Goal: Transaction & Acquisition: Purchase product/service

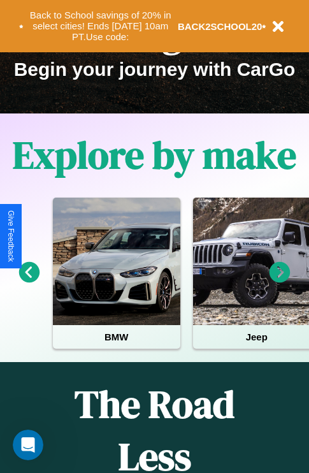
scroll to position [196, 0]
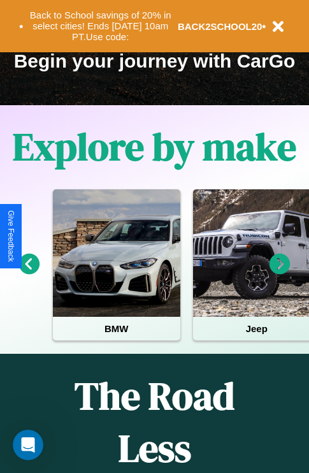
click at [280, 273] on icon at bounding box center [280, 264] width 21 height 21
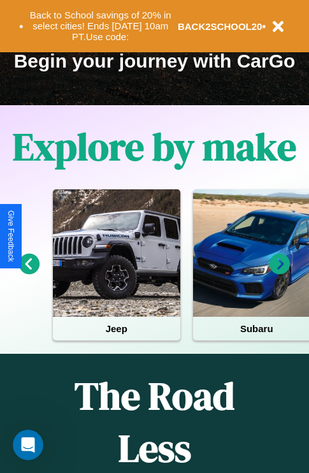
click at [29, 273] on icon at bounding box center [29, 264] width 21 height 21
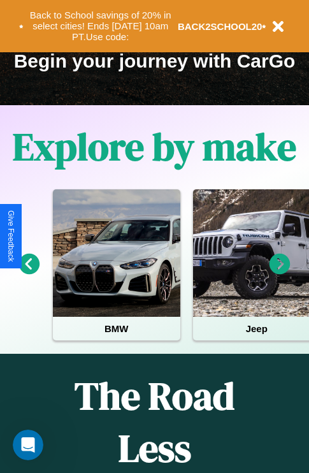
click at [280, 273] on icon at bounding box center [280, 264] width 21 height 21
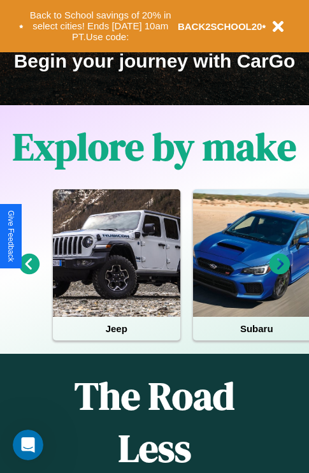
click at [280, 273] on icon at bounding box center [280, 264] width 21 height 21
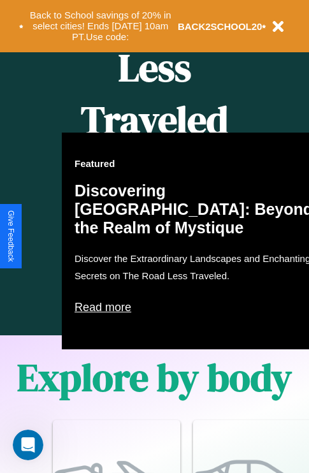
scroll to position [1240, 0]
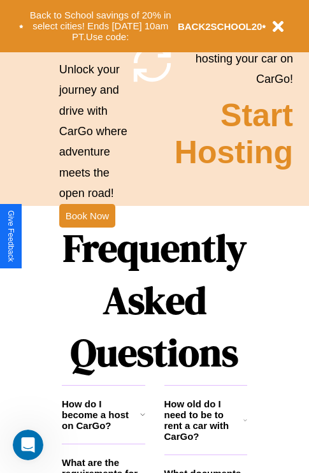
click at [87, 236] on h1 "Frequently Asked Questions" at bounding box center [154, 299] width 185 height 169
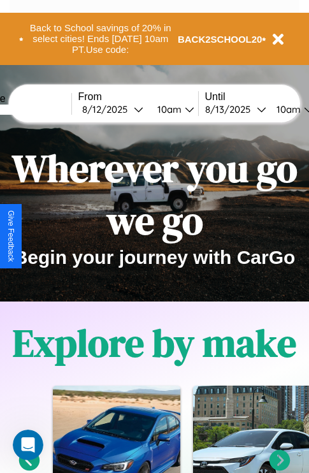
scroll to position [0, 47]
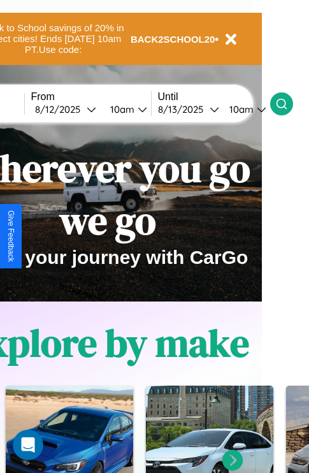
type input "******"
click at [288, 103] on icon at bounding box center [281, 103] width 13 height 13
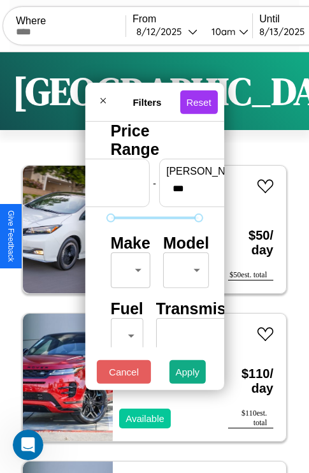
scroll to position [38, 0]
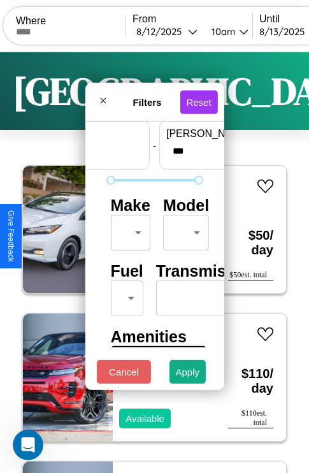
click at [128, 229] on body "CarGo Where From [DATE] 10am Until [DATE] 10am Become a Host Login Sign Up [GEO…" at bounding box center [154, 263] width 309 height 526
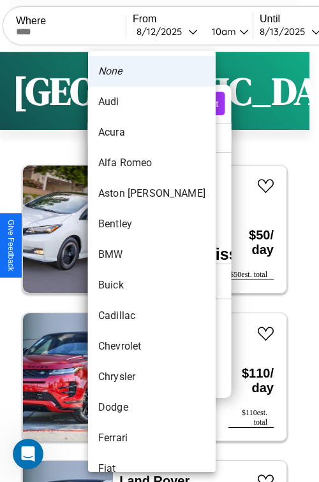
click at [127, 224] on li "Bentley" at bounding box center [151, 224] width 127 height 31
type input "*******"
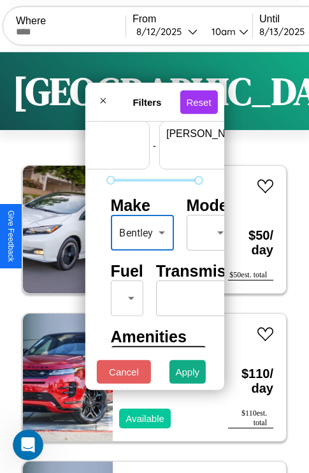
scroll to position [38, 79]
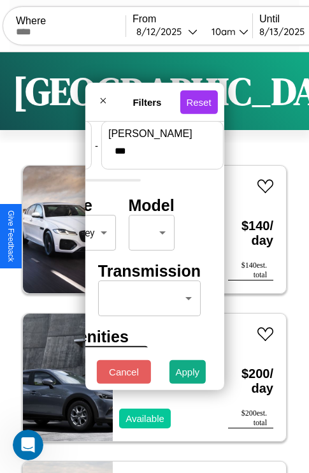
type input "***"
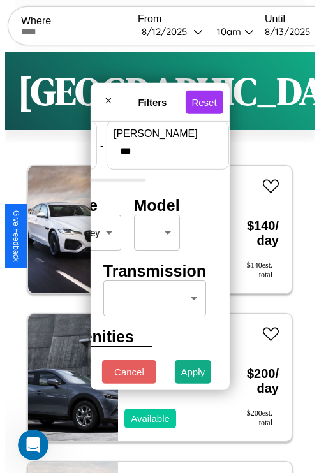
scroll to position [38, 0]
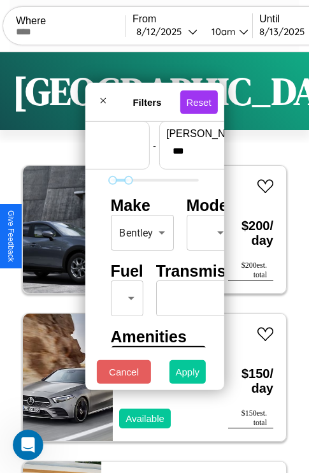
type input "**"
click at [188, 375] on button "Apply" at bounding box center [187, 372] width 37 height 24
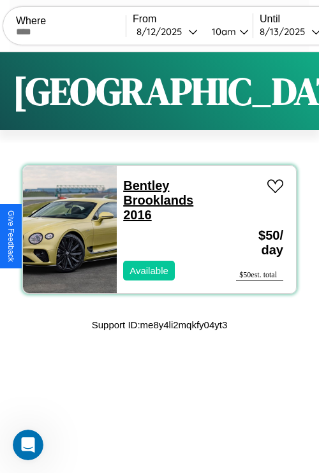
click at [142, 185] on link "Bentley Brooklands 2016" at bounding box center [158, 199] width 70 height 43
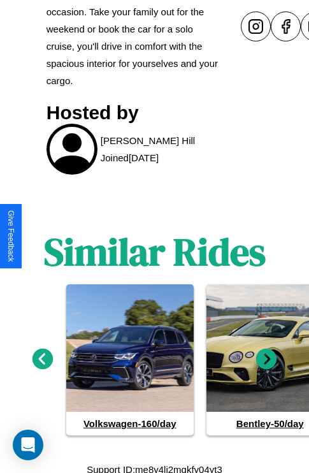
scroll to position [573, 0]
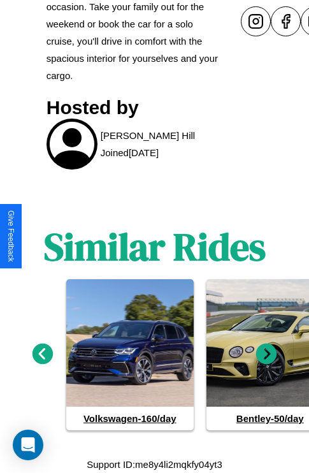
click at [266, 354] on icon at bounding box center [266, 353] width 21 height 21
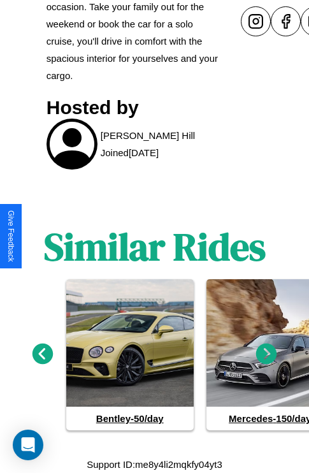
click at [266, 354] on icon at bounding box center [266, 353] width 21 height 21
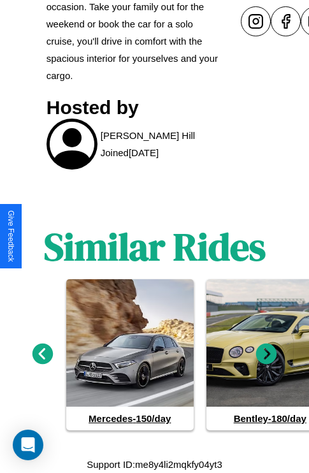
click at [266, 354] on icon at bounding box center [266, 353] width 21 height 21
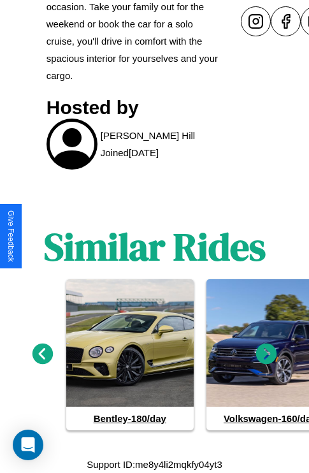
click at [42, 354] on icon at bounding box center [42, 353] width 21 height 21
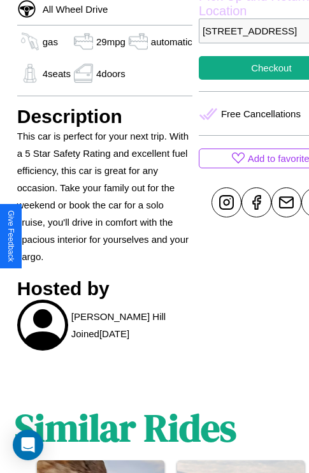
scroll to position [241, 54]
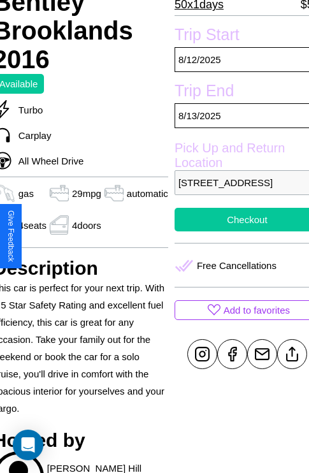
click at [236, 231] on button "Checkout" at bounding box center [247, 220] width 145 height 24
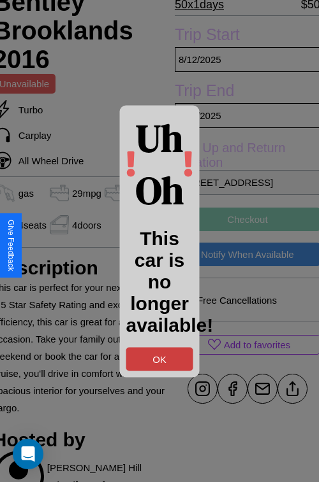
click at [159, 359] on button "OK" at bounding box center [159, 359] width 67 height 24
